Goal: Check status: Check status

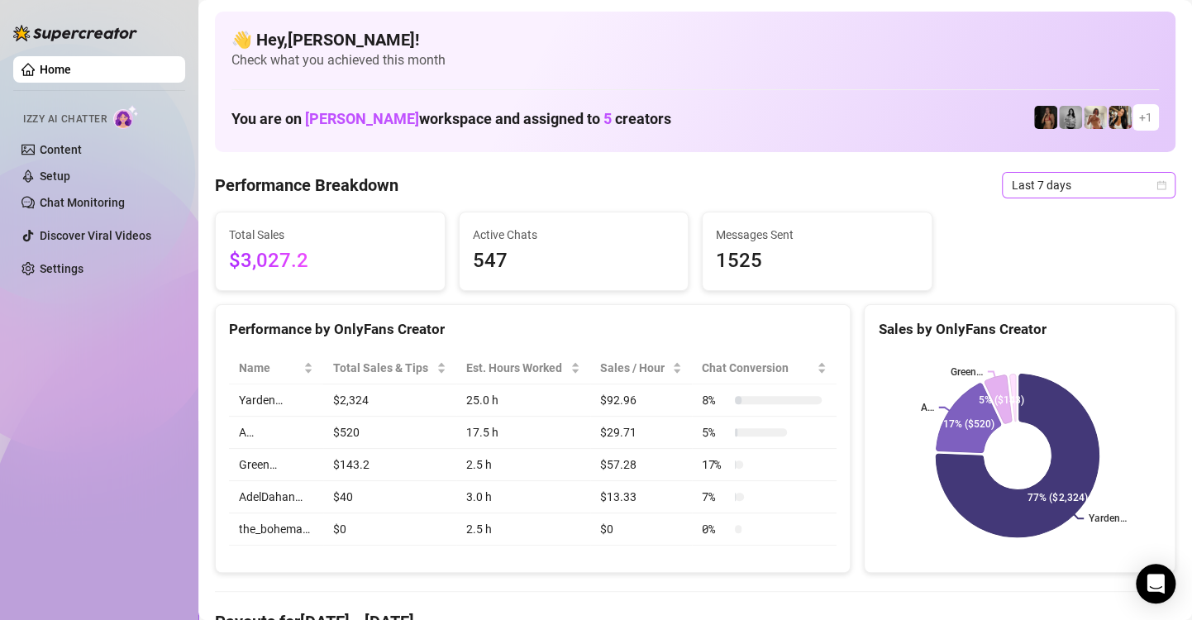
click at [1154, 187] on div "Last 7 days" at bounding box center [1089, 185] width 174 height 26
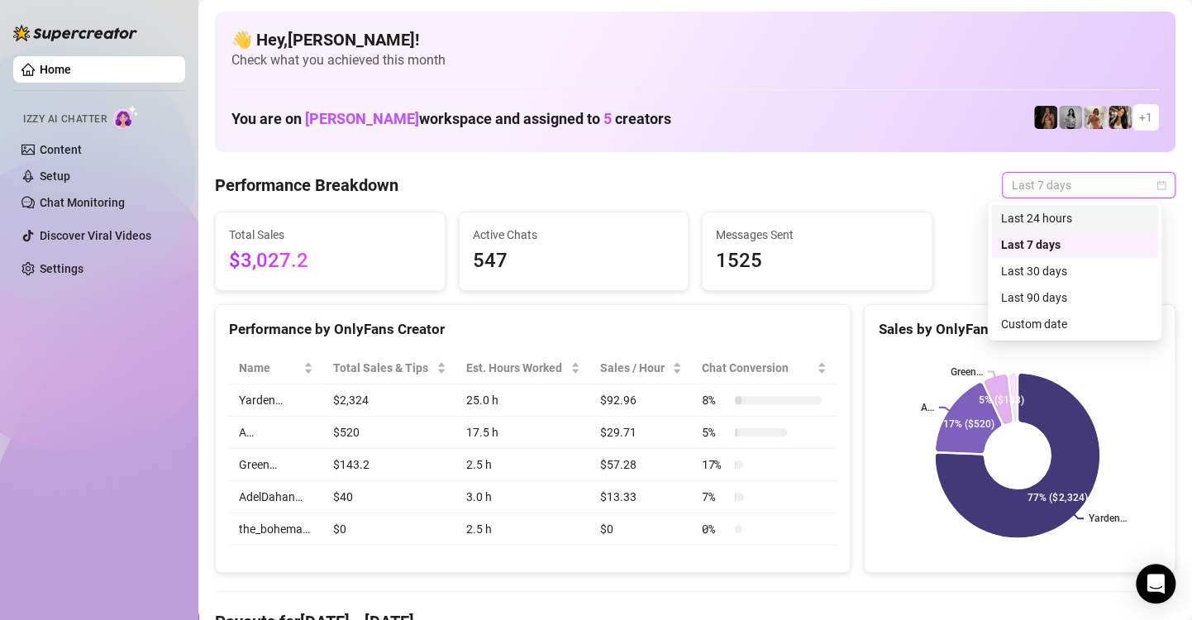
click at [1074, 217] on div "Last 24 hours" at bounding box center [1074, 218] width 147 height 18
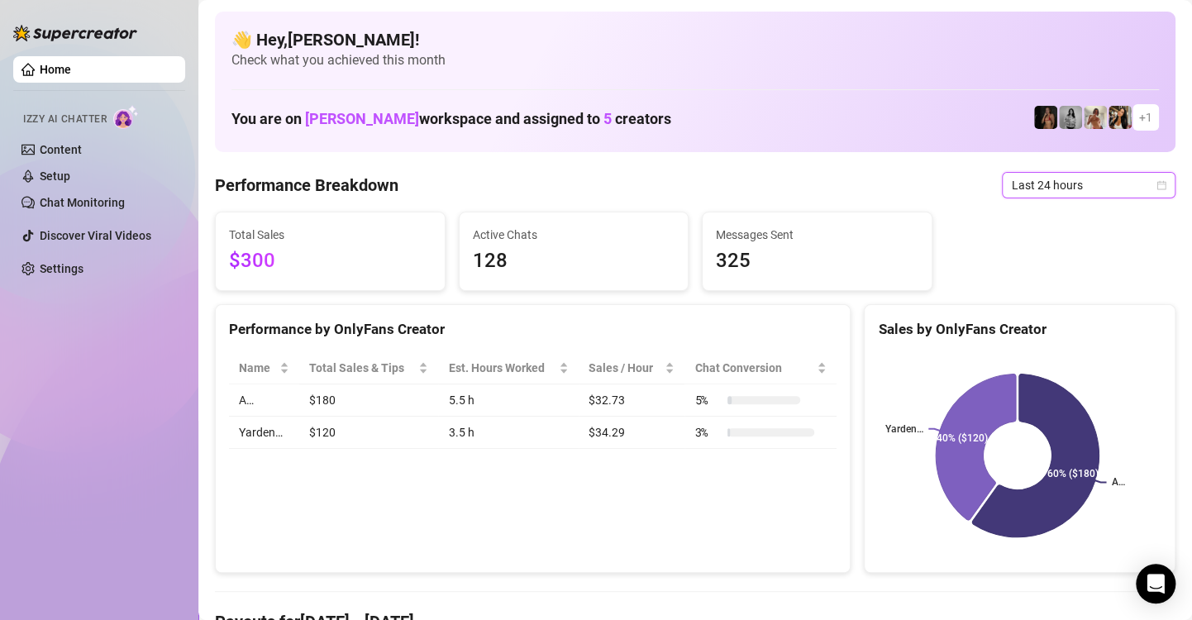
click at [1156, 185] on icon "calendar" at bounding box center [1161, 185] width 10 height 10
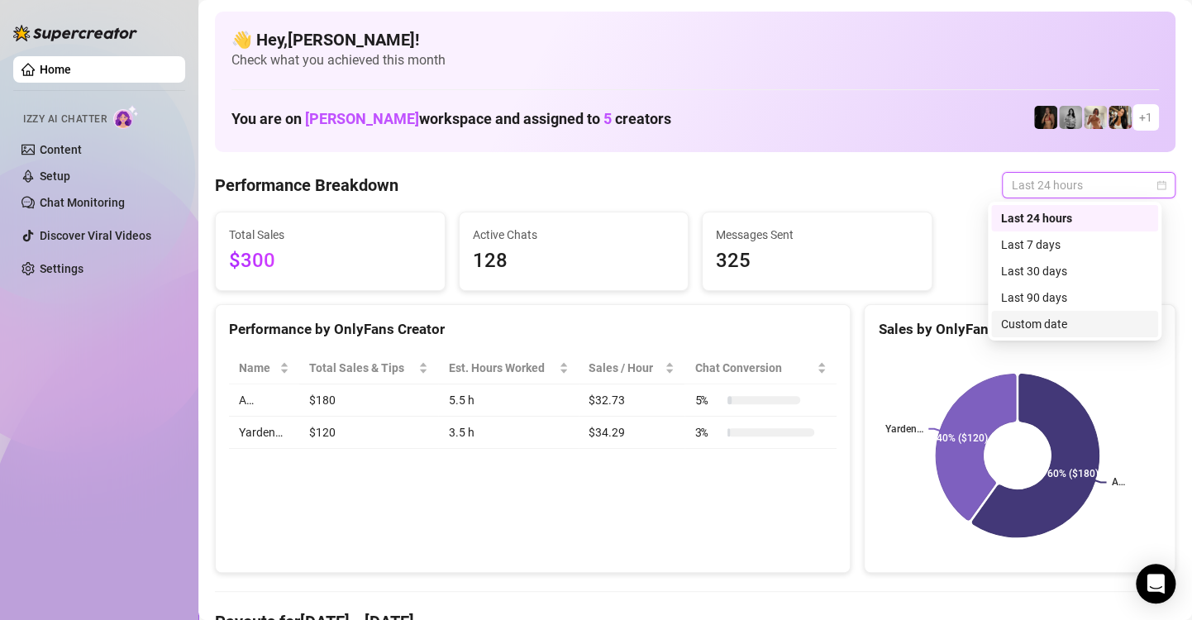
click at [1093, 323] on div "Custom date" at bounding box center [1074, 324] width 147 height 18
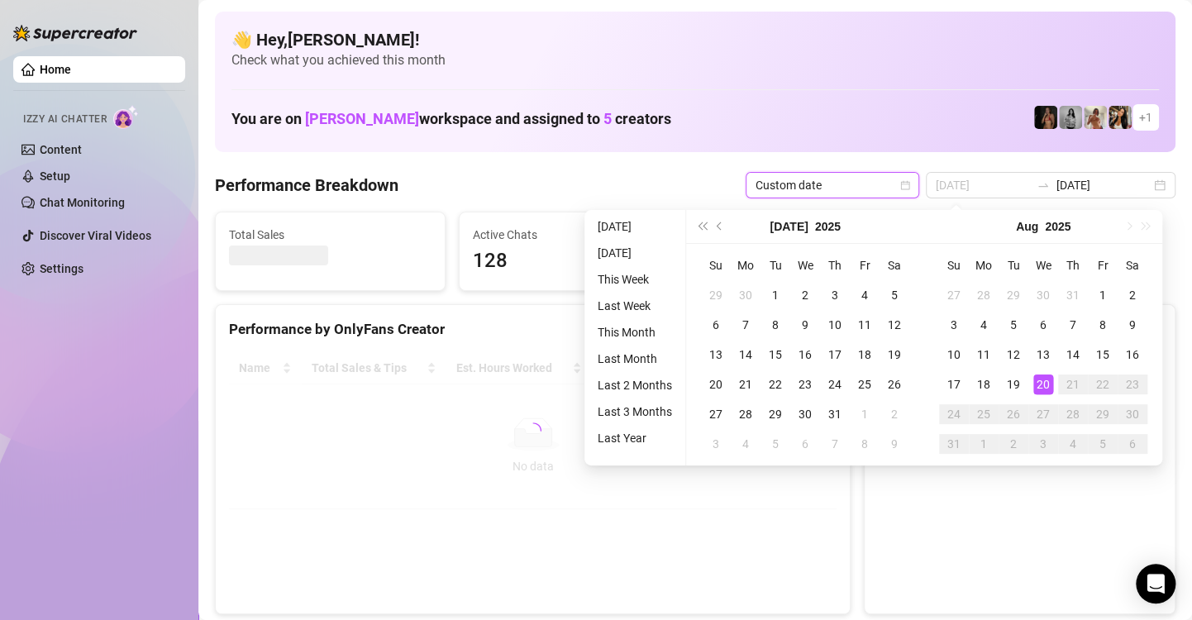
click at [1041, 383] on div "20" at bounding box center [1043, 384] width 20 height 20
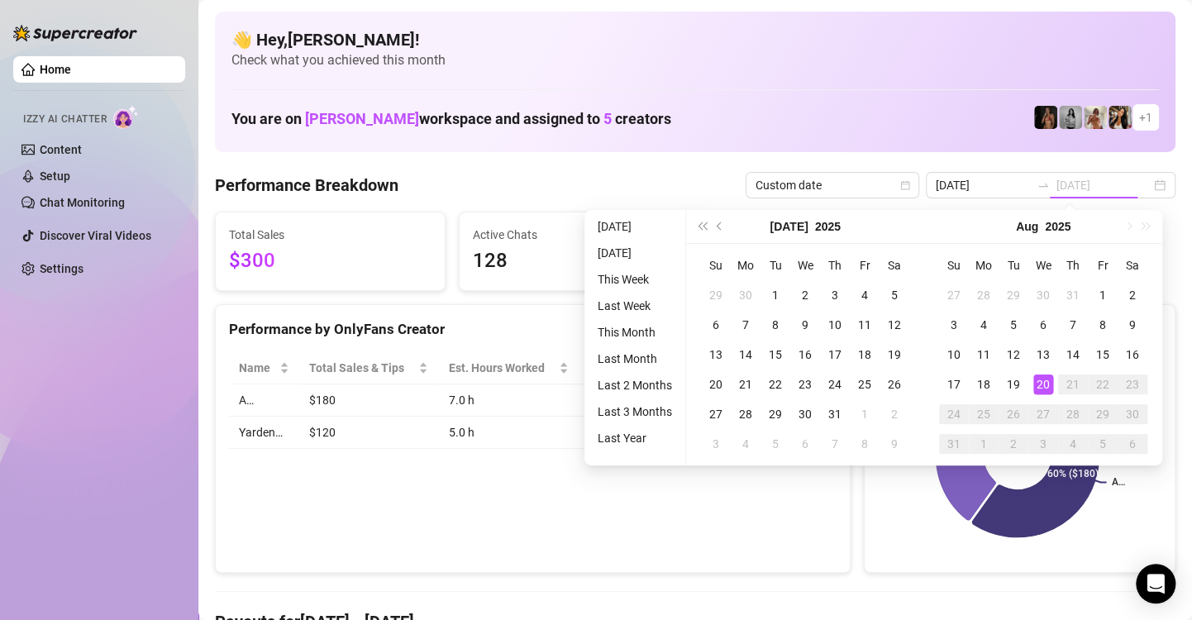
click at [1041, 383] on div "20" at bounding box center [1043, 384] width 20 height 20
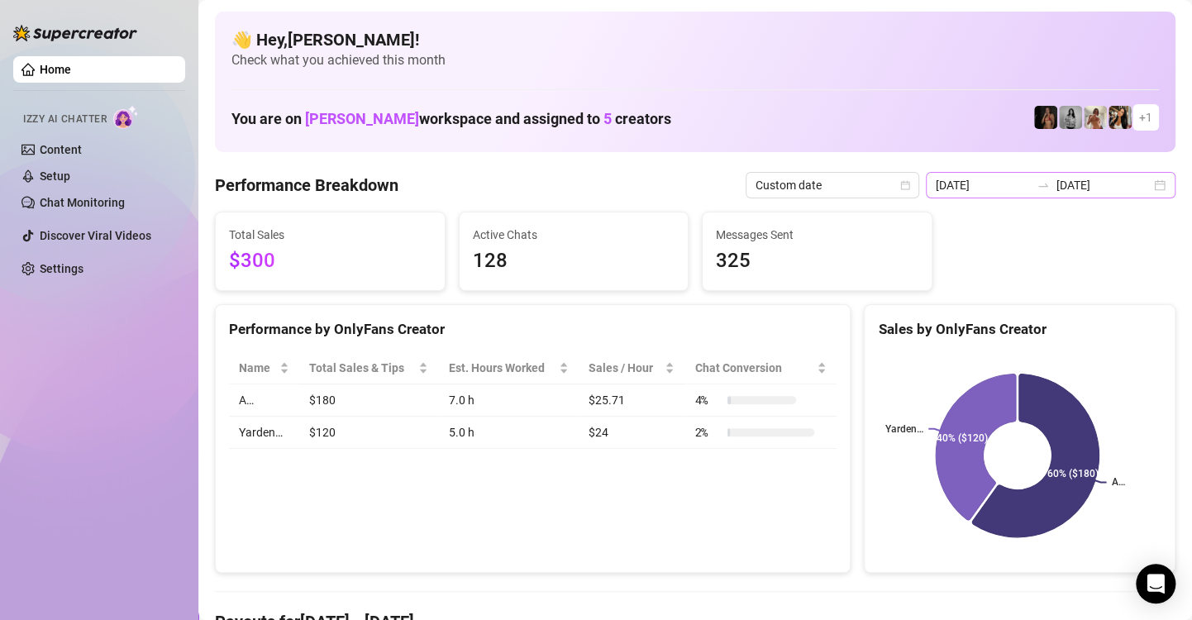
click at [1140, 183] on div "[DATE] [DATE]" at bounding box center [1051, 185] width 250 height 26
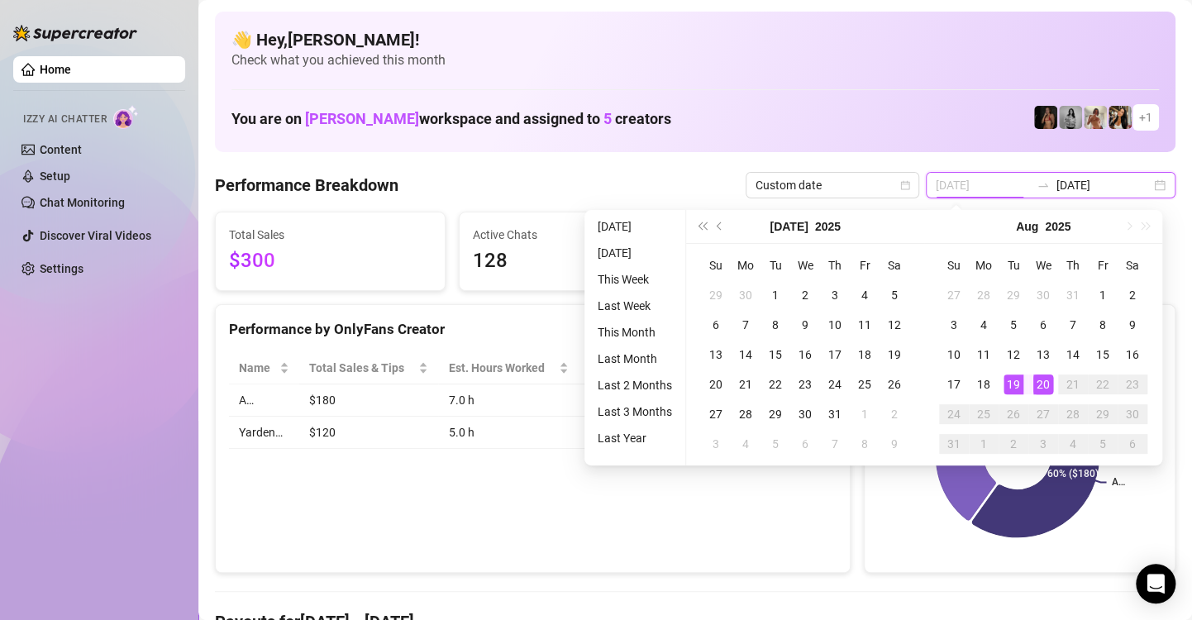
type input "[DATE]"
click at [1041, 383] on div "20" at bounding box center [1043, 384] width 20 height 20
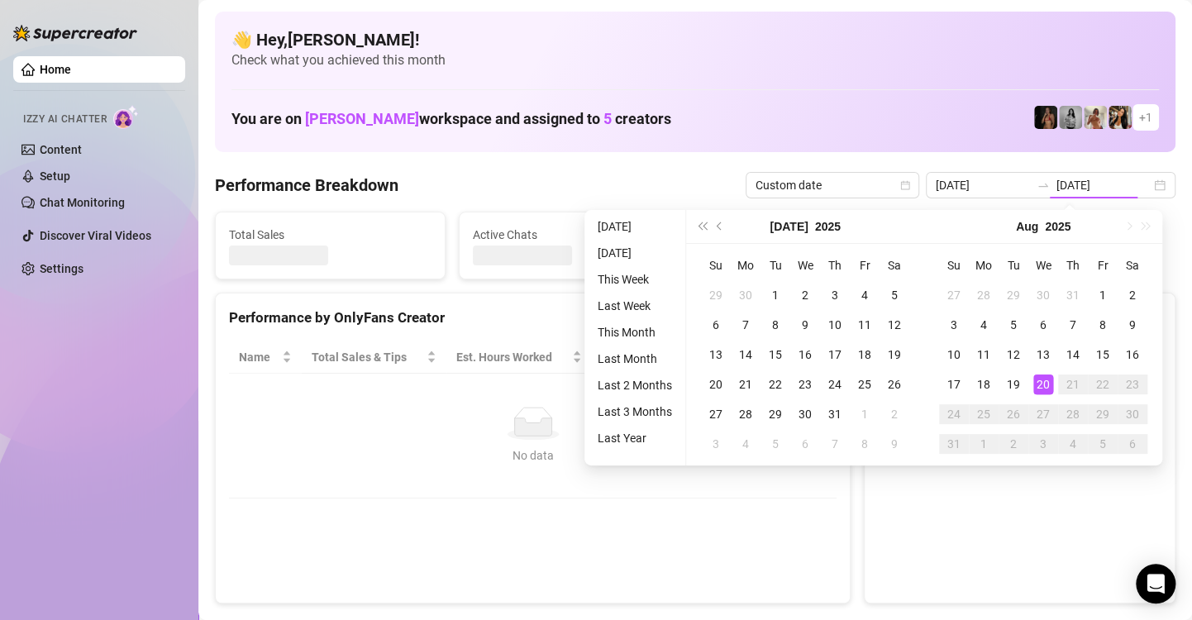
type input "[DATE]"
